Goal: Task Accomplishment & Management: Manage account settings

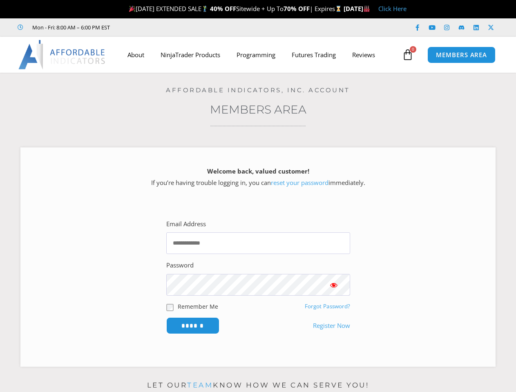
click at [258, 196] on div "Welcome back, valued customer! If you’re having trouble logging in, you can res…" at bounding box center [257, 258] width 475 height 220
click at [408, 55] on icon at bounding box center [407, 54] width 11 height 11
click at [193, 326] on input "******" at bounding box center [192, 326] width 53 height 17
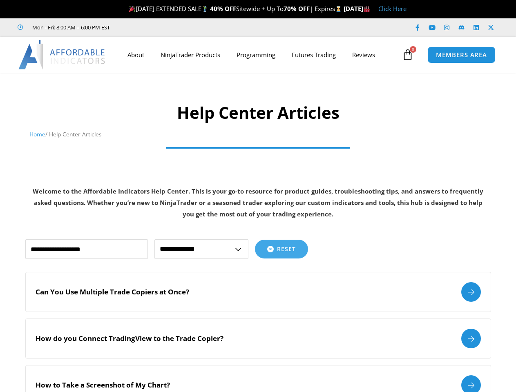
click at [258, 196] on p "Welcome to the Affordable Indicators Help Center. This is your go-to resource f…" at bounding box center [258, 203] width 458 height 34
click at [408, 55] on icon at bounding box center [407, 54] width 11 height 11
click at [282, 249] on span "Reset" at bounding box center [286, 250] width 19 height 6
